Goal: Information Seeking & Learning: Learn about a topic

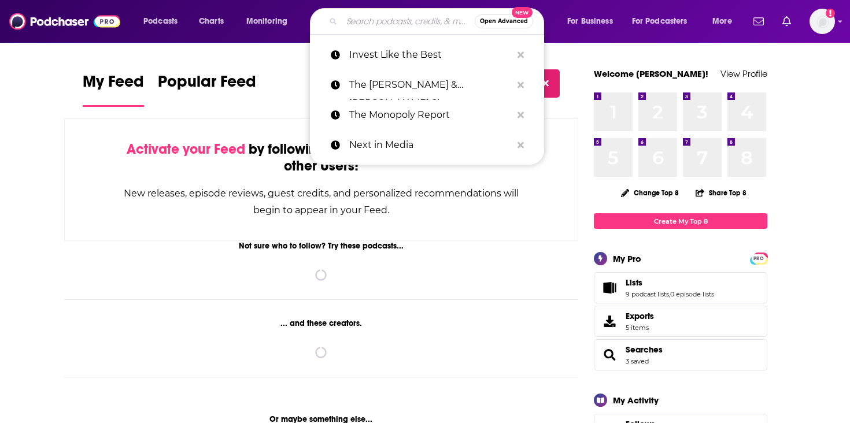
click at [375, 13] on input "Search podcasts, credits, & more..." at bounding box center [408, 21] width 133 height 19
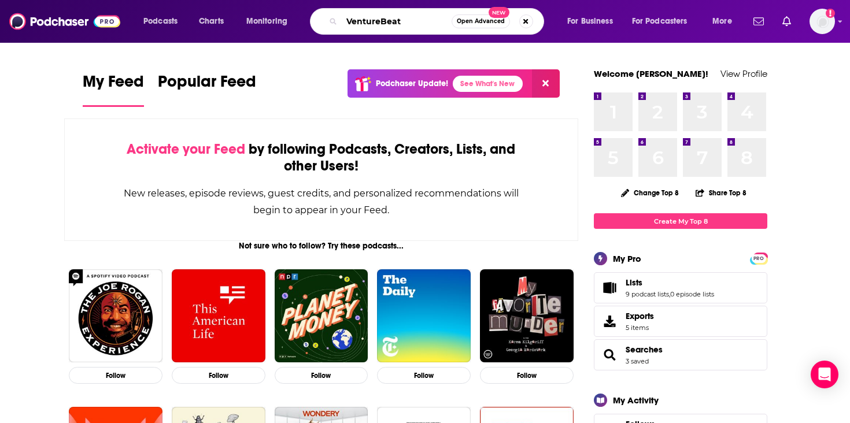
click at [415, 16] on input "VentureBeat" at bounding box center [397, 21] width 110 height 19
click at [415, 27] on input "VentureBeat" at bounding box center [397, 21] width 110 height 19
click at [386, 21] on input "VentureBeat" at bounding box center [397, 21] width 110 height 19
type input "Venture Daily"
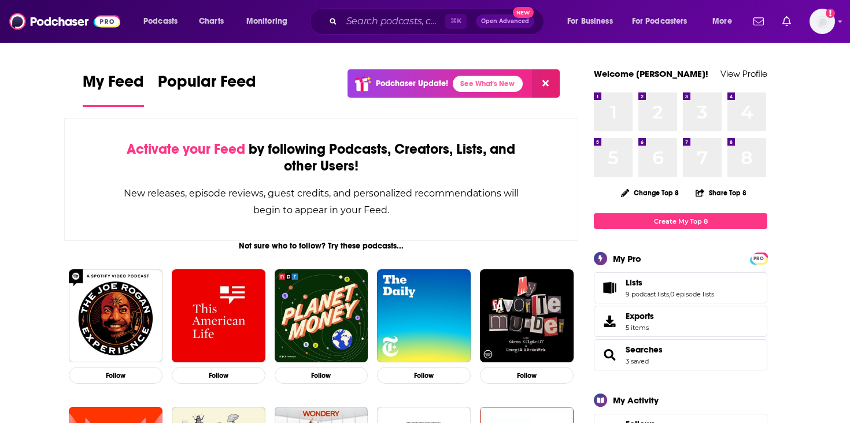
click at [395, 42] on div "Podcasts Charts Monitoring ⌘ K Open Advanced New For Business For Podcasters Mo…" at bounding box center [425, 21] width 850 height 43
click at [395, 34] on div "⌘ K Open Advanced New" at bounding box center [427, 21] width 234 height 27
click at [395, 25] on input "Search podcasts, credits, & more..." at bounding box center [394, 21] width 104 height 19
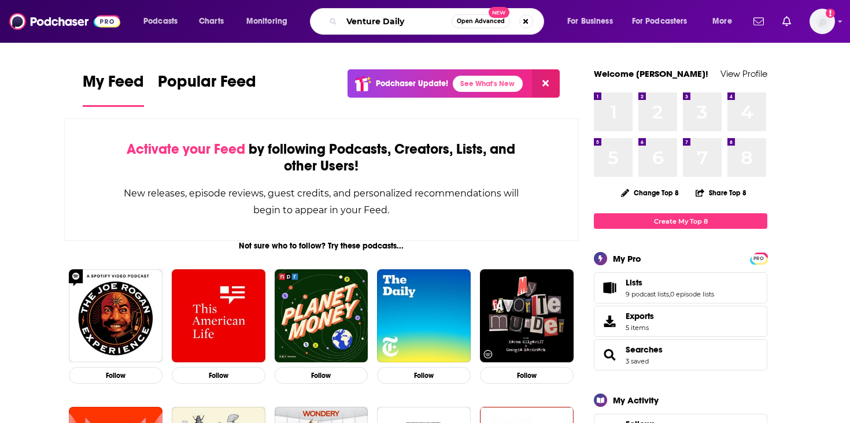
type input "Venture Daily"
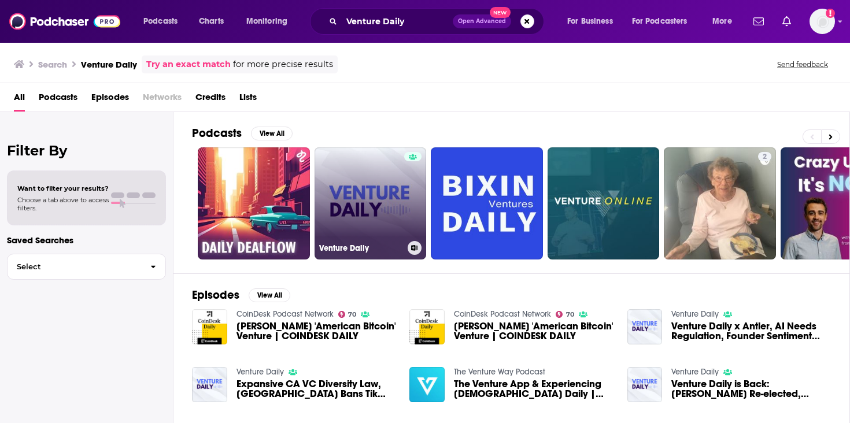
click at [357, 210] on link "Venture Daily" at bounding box center [371, 204] width 112 height 112
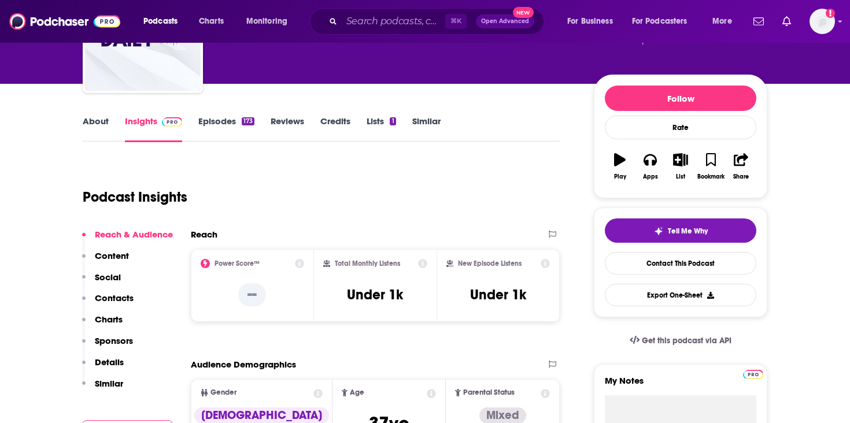
scroll to position [109, 0]
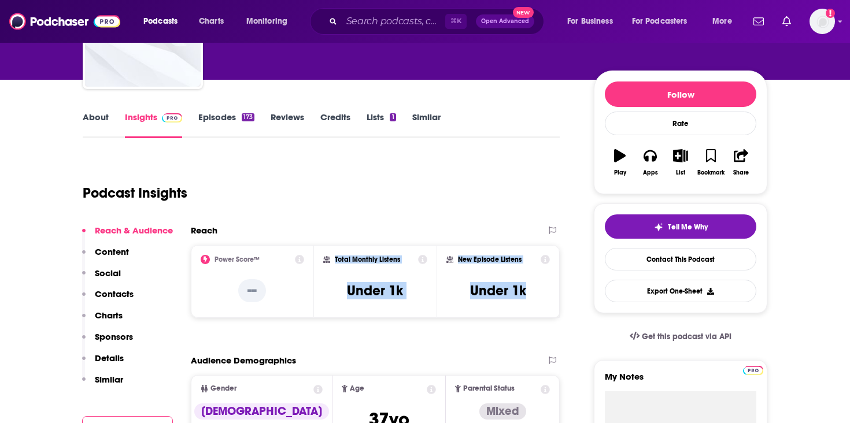
drag, startPoint x: 534, startPoint y: 293, endPoint x: 328, endPoint y: 259, distance: 208.8
click at [328, 259] on div "Power Score™ -- Total Monthly Listens Under 1k New Episode Listens Under 1k" at bounding box center [375, 281] width 369 height 73
copy div "Total Monthly Listens Under 1k New Episode Listens Under 1k"
